Goal: Find specific page/section: Find specific page/section

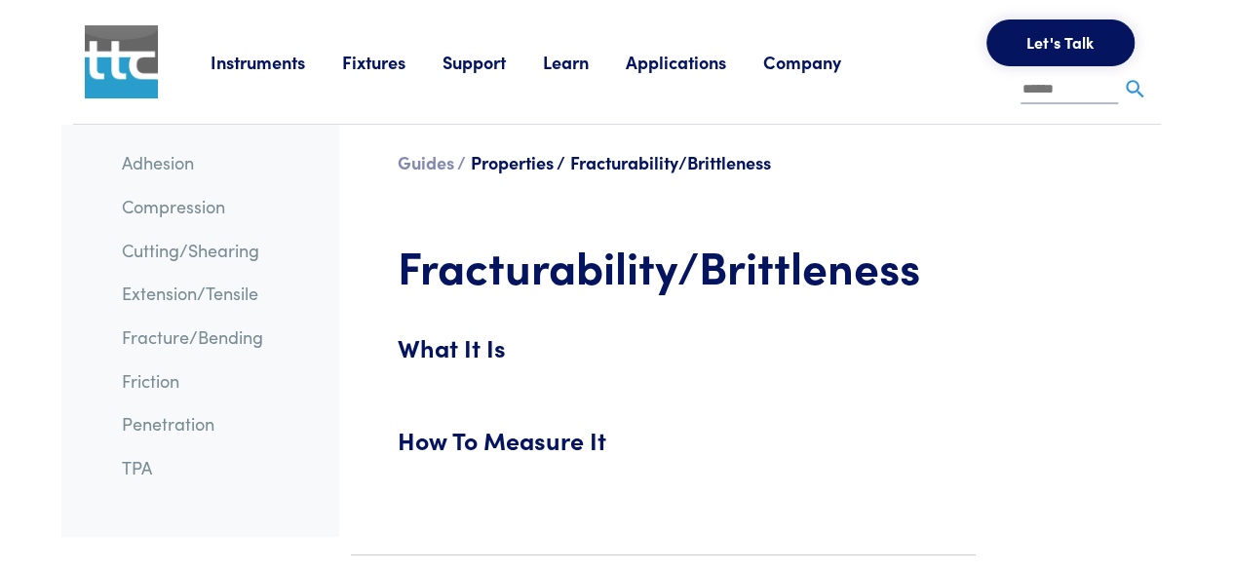
click at [484, 454] on h5 "How To Measure It" at bounding box center [663, 450] width 531 height 54
click at [163, 426] on link "Penetration" at bounding box center [168, 423] width 93 height 24
